Goal: Navigation & Orientation: Understand site structure

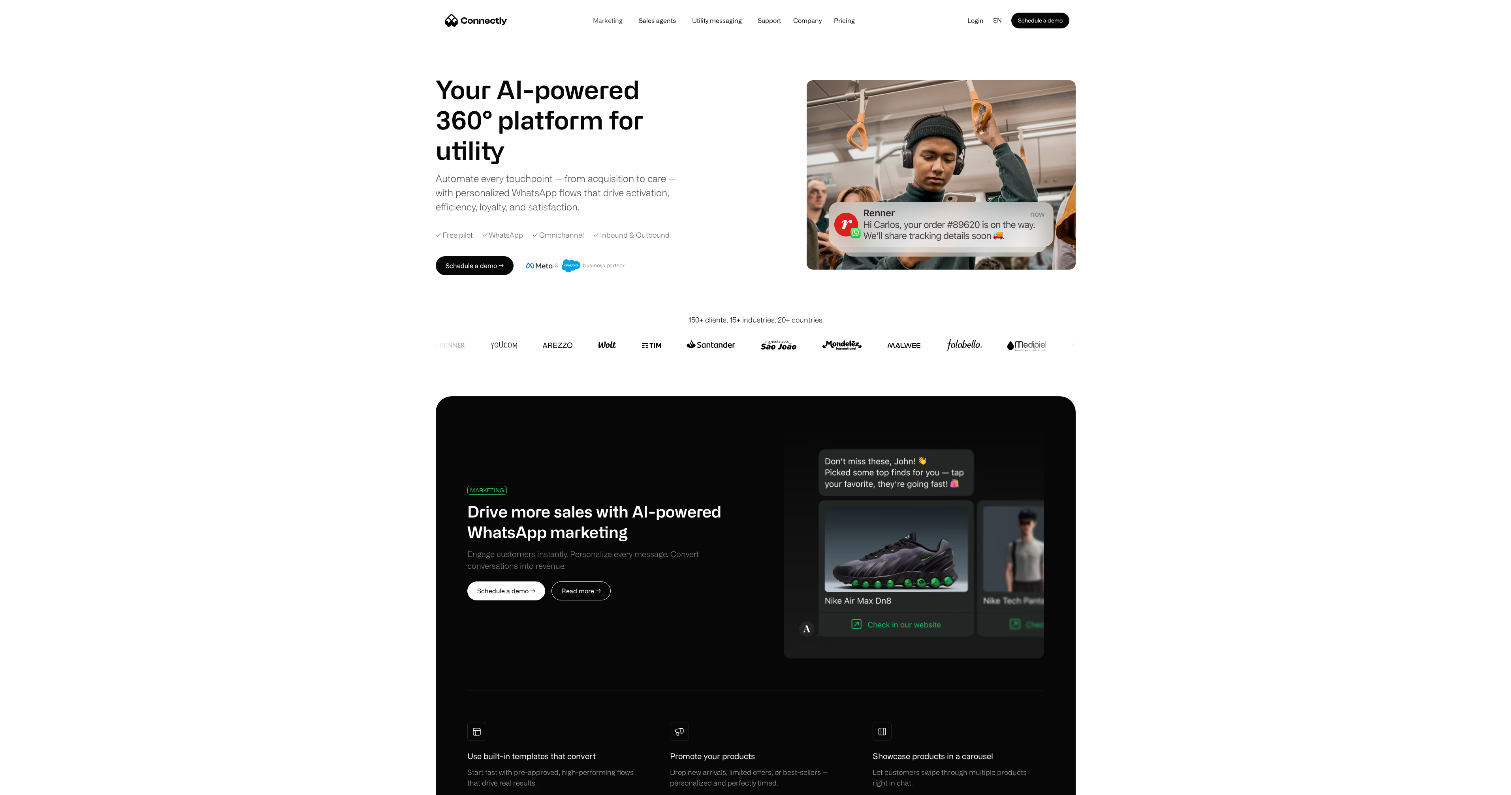
click at [616, 24] on link "Marketing" at bounding box center [607, 20] width 42 height 6
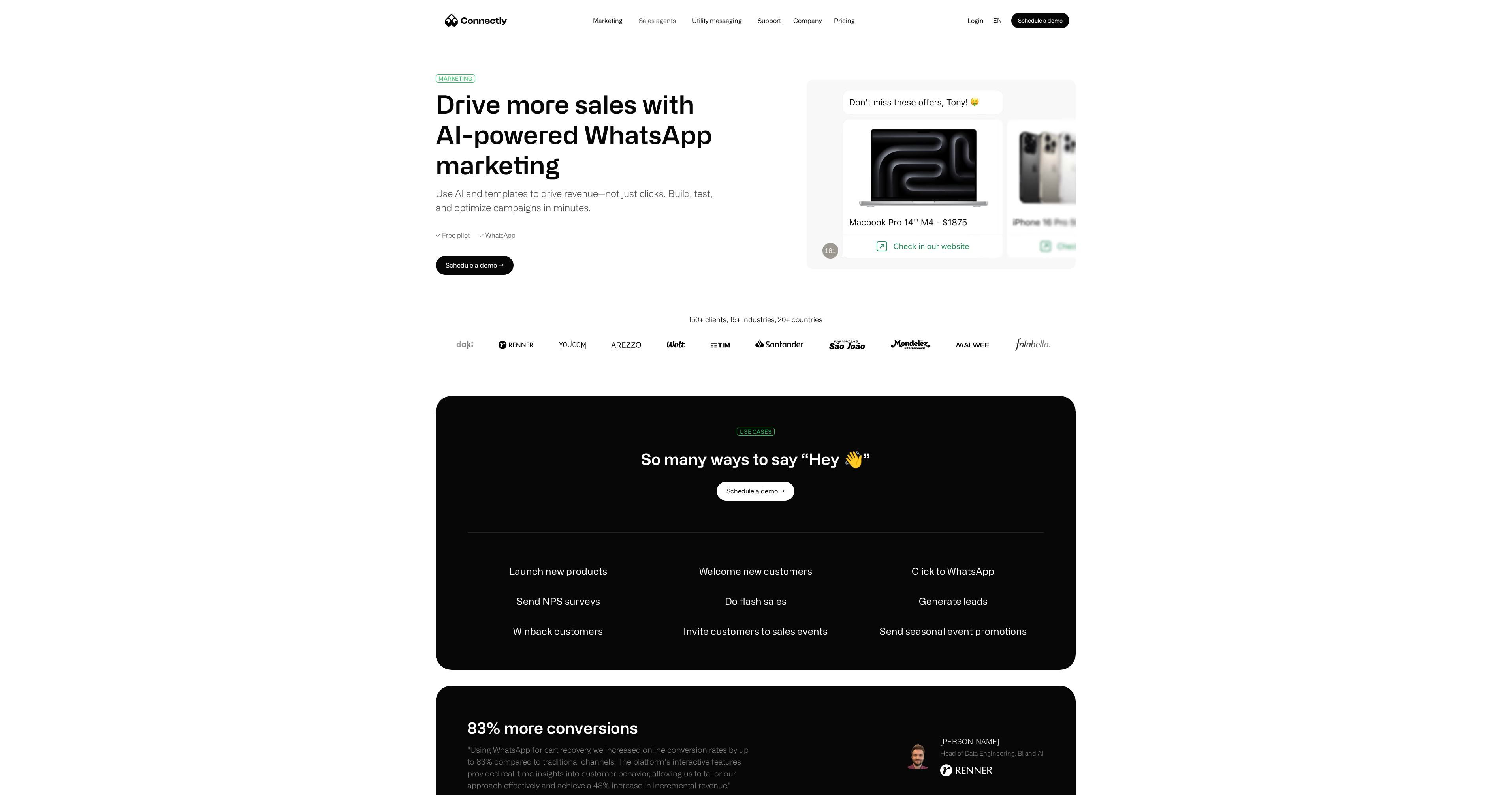
click at [669, 19] on link "Sales agents" at bounding box center [657, 20] width 50 height 6
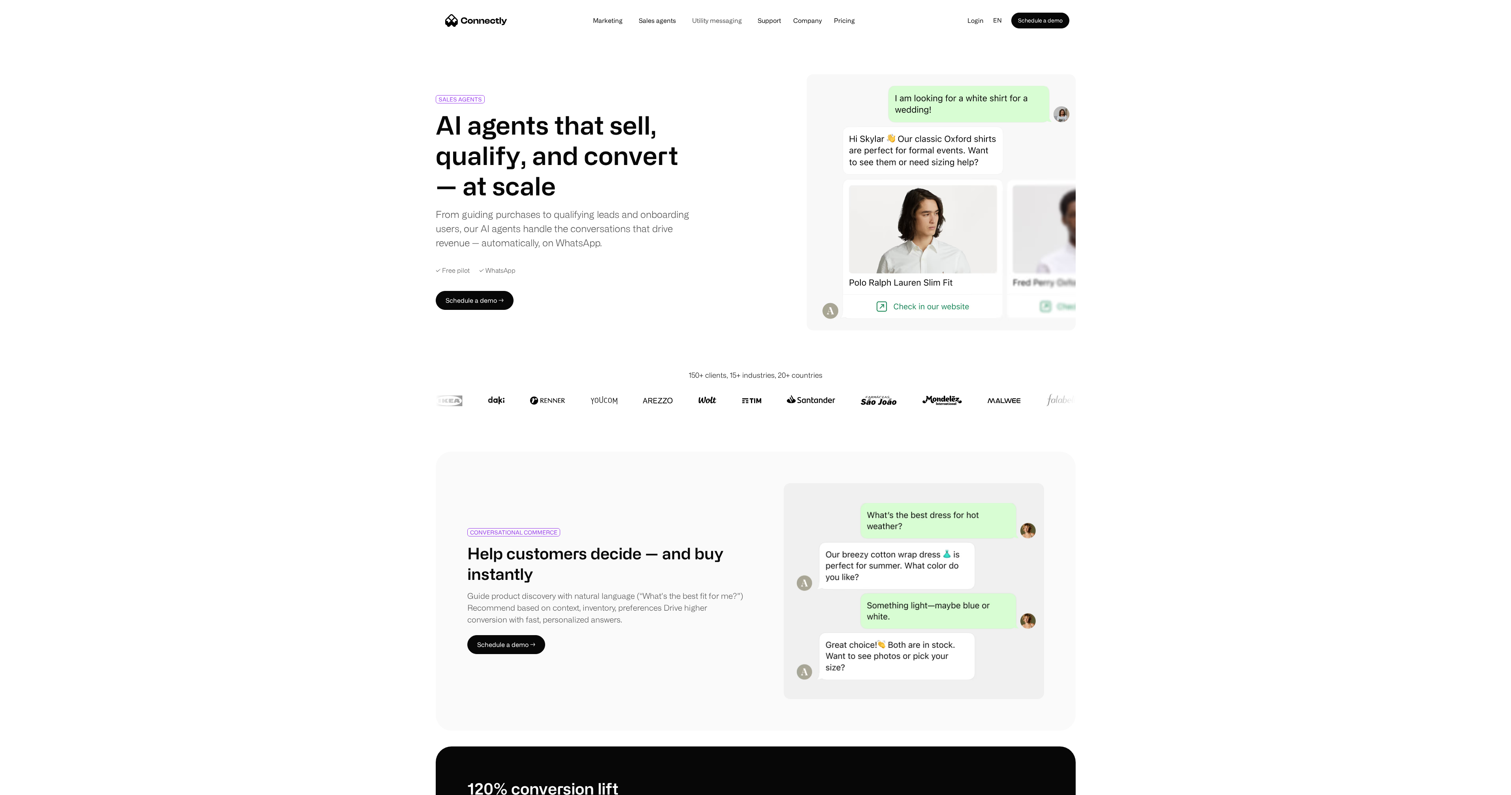
click at [726, 22] on link "Utility messaging" at bounding box center [717, 20] width 62 height 6
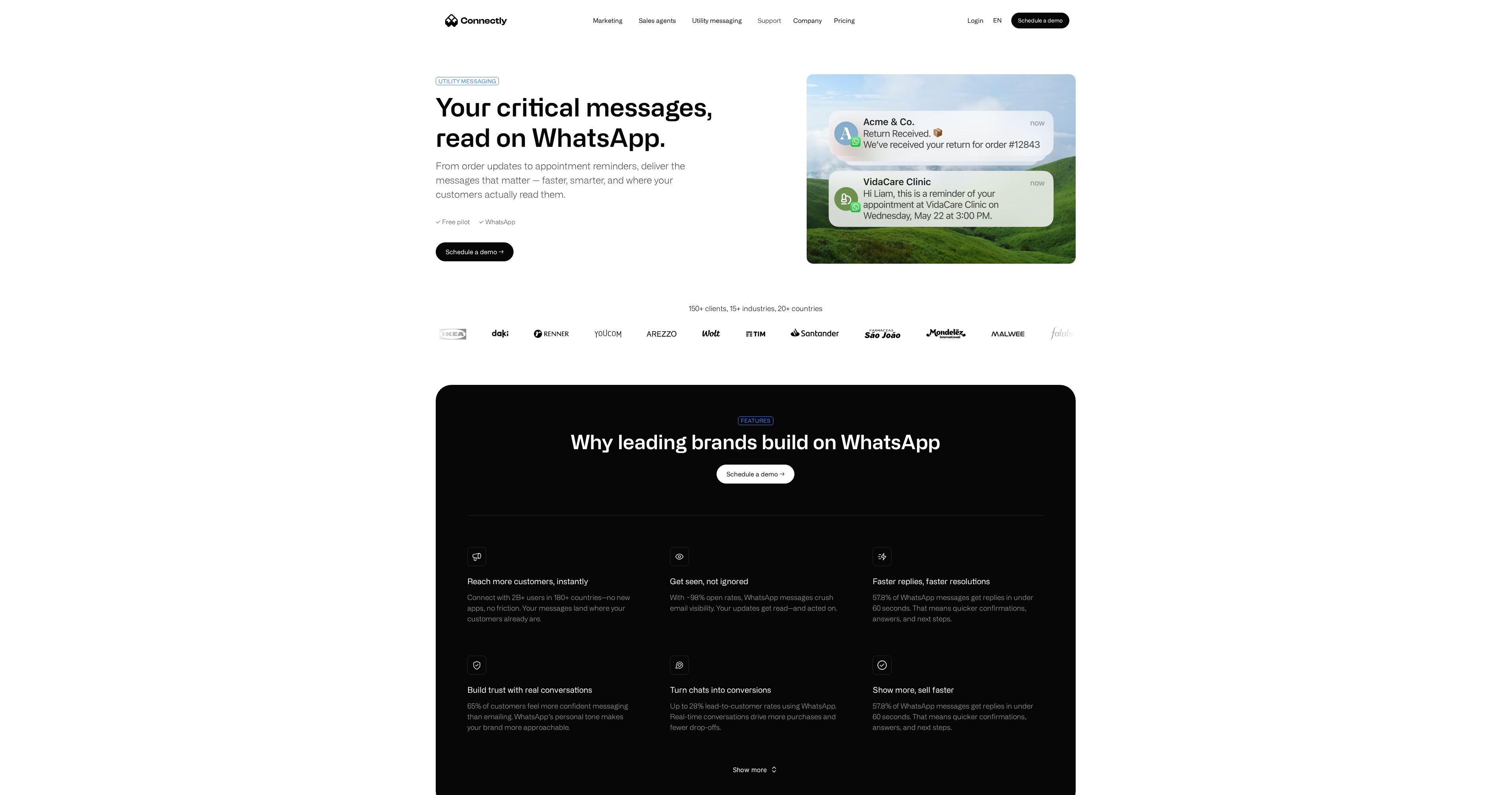
click at [785, 19] on link "Support" at bounding box center [769, 20] width 36 height 6
